Goal: Find specific page/section: Find specific page/section

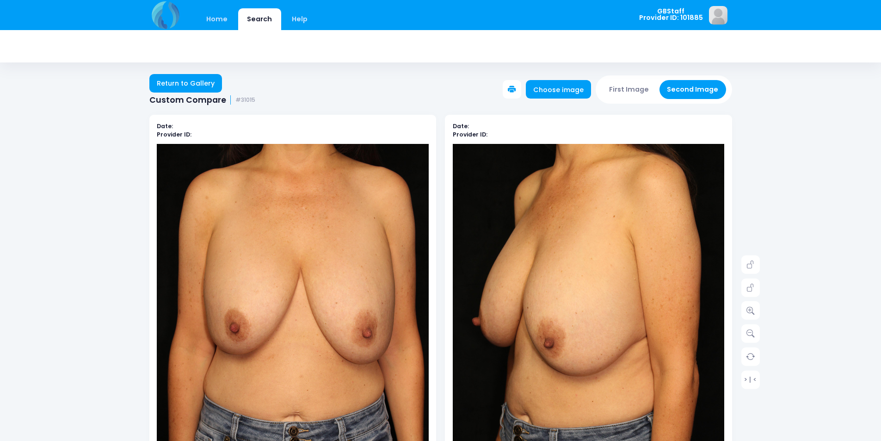
scroll to position [92, 0]
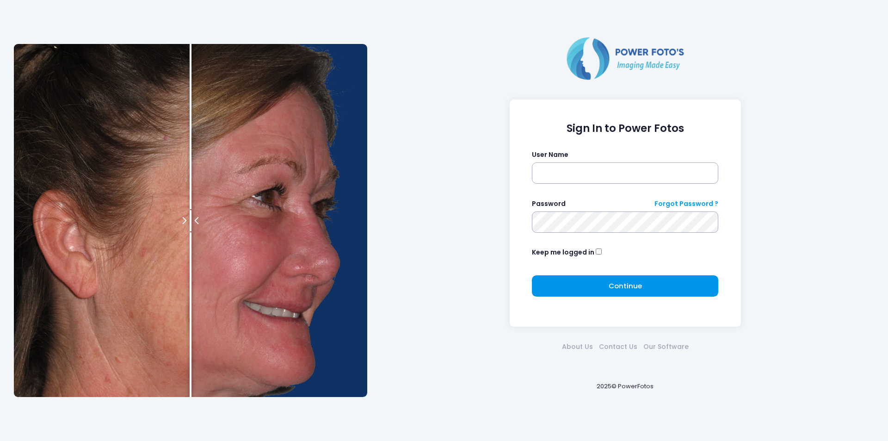
type input "*******"
click at [647, 283] on button "Continue Please wait..." at bounding box center [625, 285] width 186 height 21
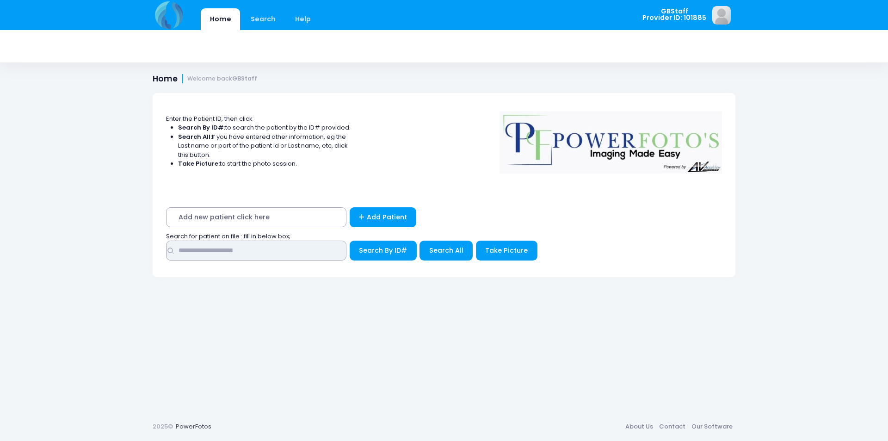
click at [204, 249] on input "text" at bounding box center [256, 250] width 180 height 20
drag, startPoint x: 209, startPoint y: 252, endPoint x: 158, endPoint y: 248, distance: 51.5
click at [158, 248] on div "Add new patient click here Add Patient Search for patient on file : fill in bel…" at bounding box center [444, 236] width 583 height 82
click at [202, 249] on input "text" at bounding box center [256, 250] width 180 height 20
drag, startPoint x: 195, startPoint y: 252, endPoint x: 177, endPoint y: 252, distance: 17.6
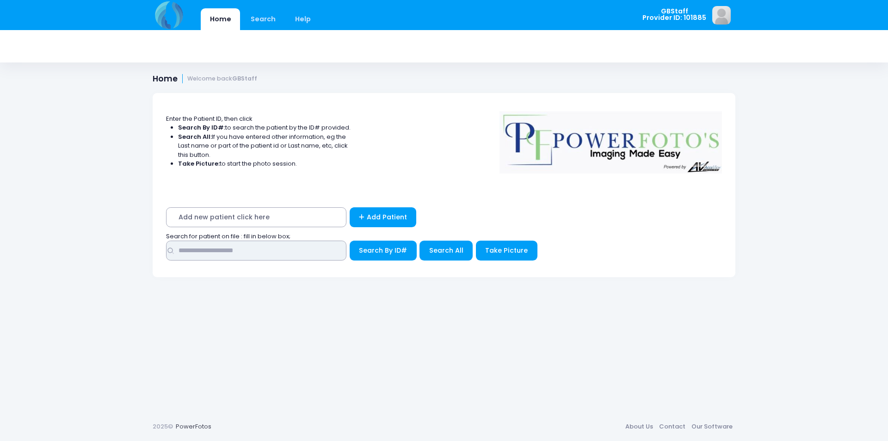
click at [177, 252] on input "text" at bounding box center [256, 250] width 180 height 20
type input "*"
type input "*****"
click at [392, 251] on span "Search By ID#" at bounding box center [383, 250] width 48 height 9
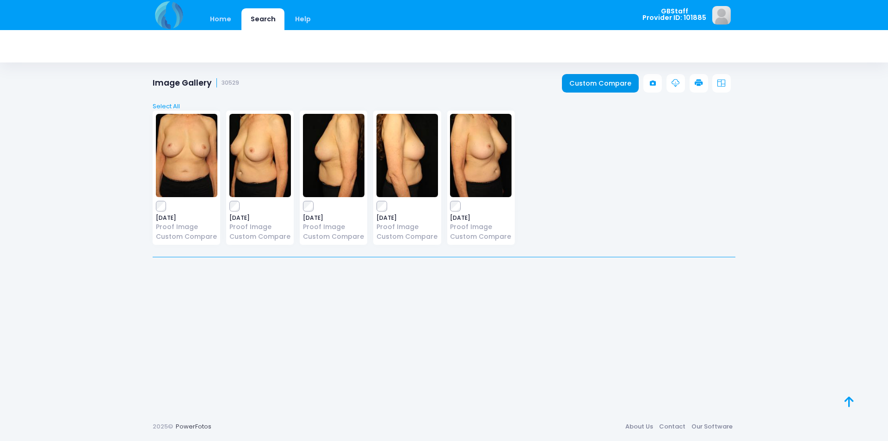
click at [608, 81] on link "Custom Compare" at bounding box center [600, 83] width 77 height 18
